Goal: Task Accomplishment & Management: Complete application form

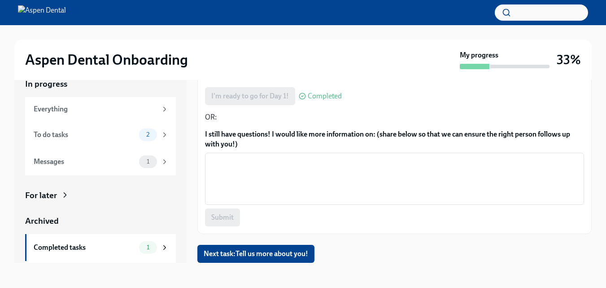
scroll to position [16, 0]
click at [275, 254] on span "Next task : Tell us more about you!" at bounding box center [256, 253] width 105 height 9
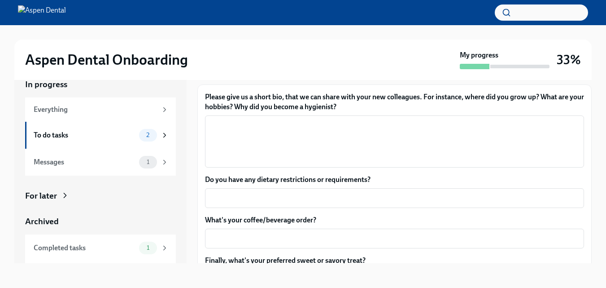
scroll to position [95, 0]
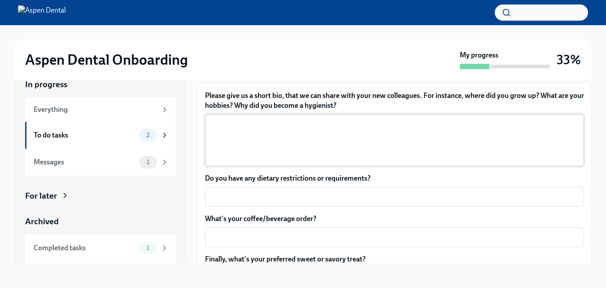
click at [359, 129] on textarea "Please give us a short bio, that we can share with your new colleagues. For ins…" at bounding box center [394, 139] width 368 height 43
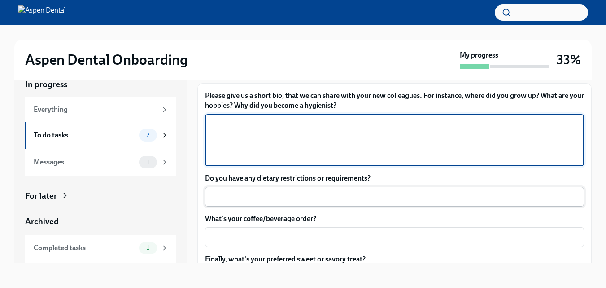
click at [326, 197] on textarea "Do you have any dietary restrictions or requirements?" at bounding box center [394, 196] width 368 height 11
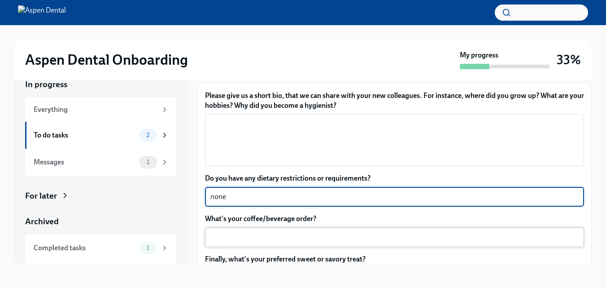
type textarea "none"
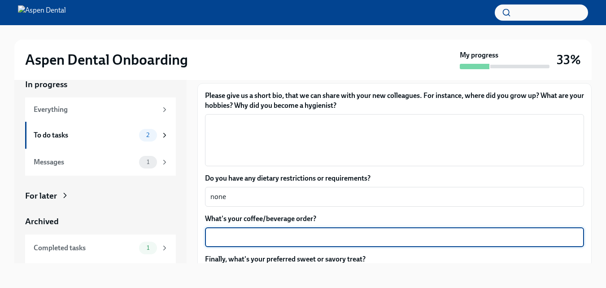
click at [308, 232] on textarea "What's your coffee/beverage order?" at bounding box center [394, 237] width 368 height 11
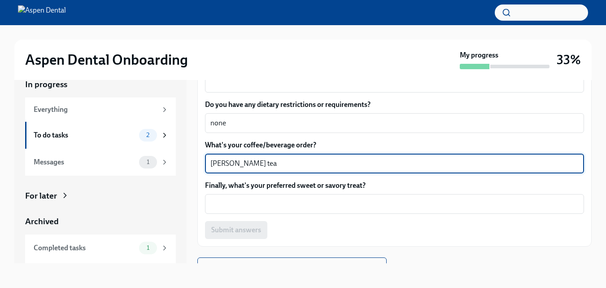
scroll to position [169, 0]
type textarea "[PERSON_NAME] tea"
click at [317, 207] on textarea "Finally, what's your preferred sweet or savory treat?" at bounding box center [394, 203] width 368 height 11
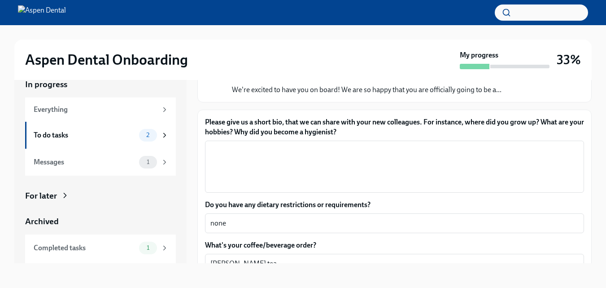
scroll to position [68, 0]
type textarea "twizzlers"
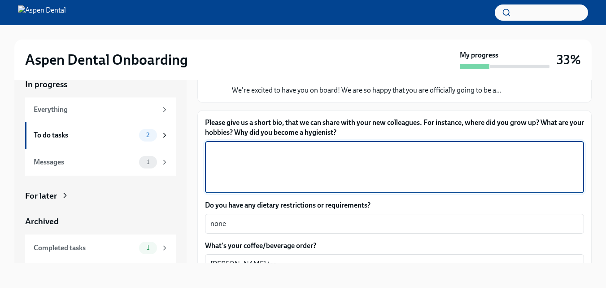
click at [338, 159] on textarea "Please give us a short bio, that we can share with your new colleagues. For ins…" at bounding box center [394, 166] width 368 height 43
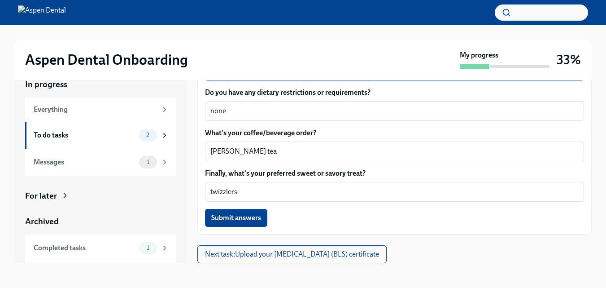
scroll to position [16, 0]
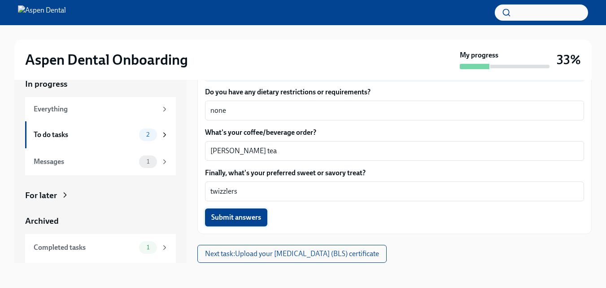
type textarea "I grew up near [GEOGRAPHIC_DATA], [GEOGRAPHIC_DATA] and I became a hygienist be…"
click at [255, 215] on span "Submit answers" at bounding box center [236, 217] width 50 height 9
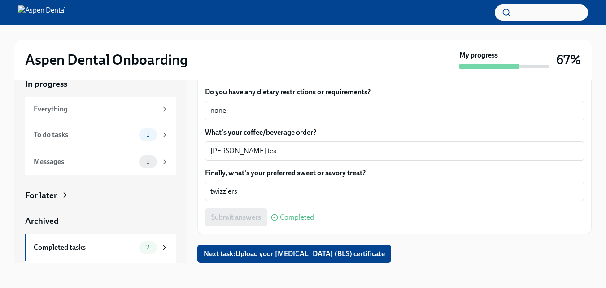
scroll to position [16, 0]
click at [303, 249] on button "Next task : Upload your [MEDICAL_DATA] (BLS) certificate" at bounding box center [294, 254] width 194 height 18
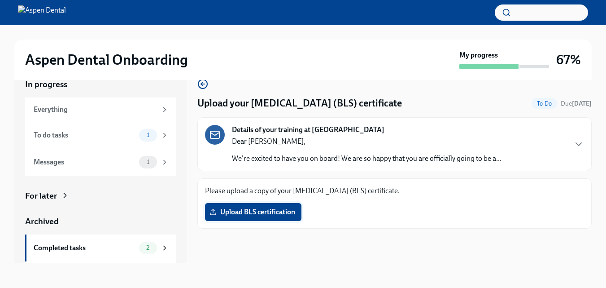
click at [276, 216] on span "Upload BLS certification" at bounding box center [253, 211] width 84 height 9
click at [0, 0] on input "Upload BLS certification" at bounding box center [0, 0] width 0 height 0
click at [271, 212] on span "Upload BLS certification" at bounding box center [253, 211] width 84 height 9
click at [0, 0] on input "Upload BLS certification" at bounding box center [0, 0] width 0 height 0
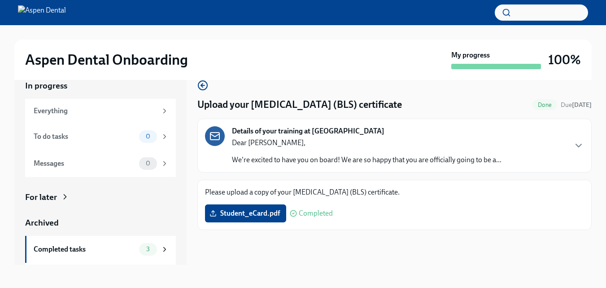
scroll to position [16, 0]
